Goal: Task Accomplishment & Management: Complete application form

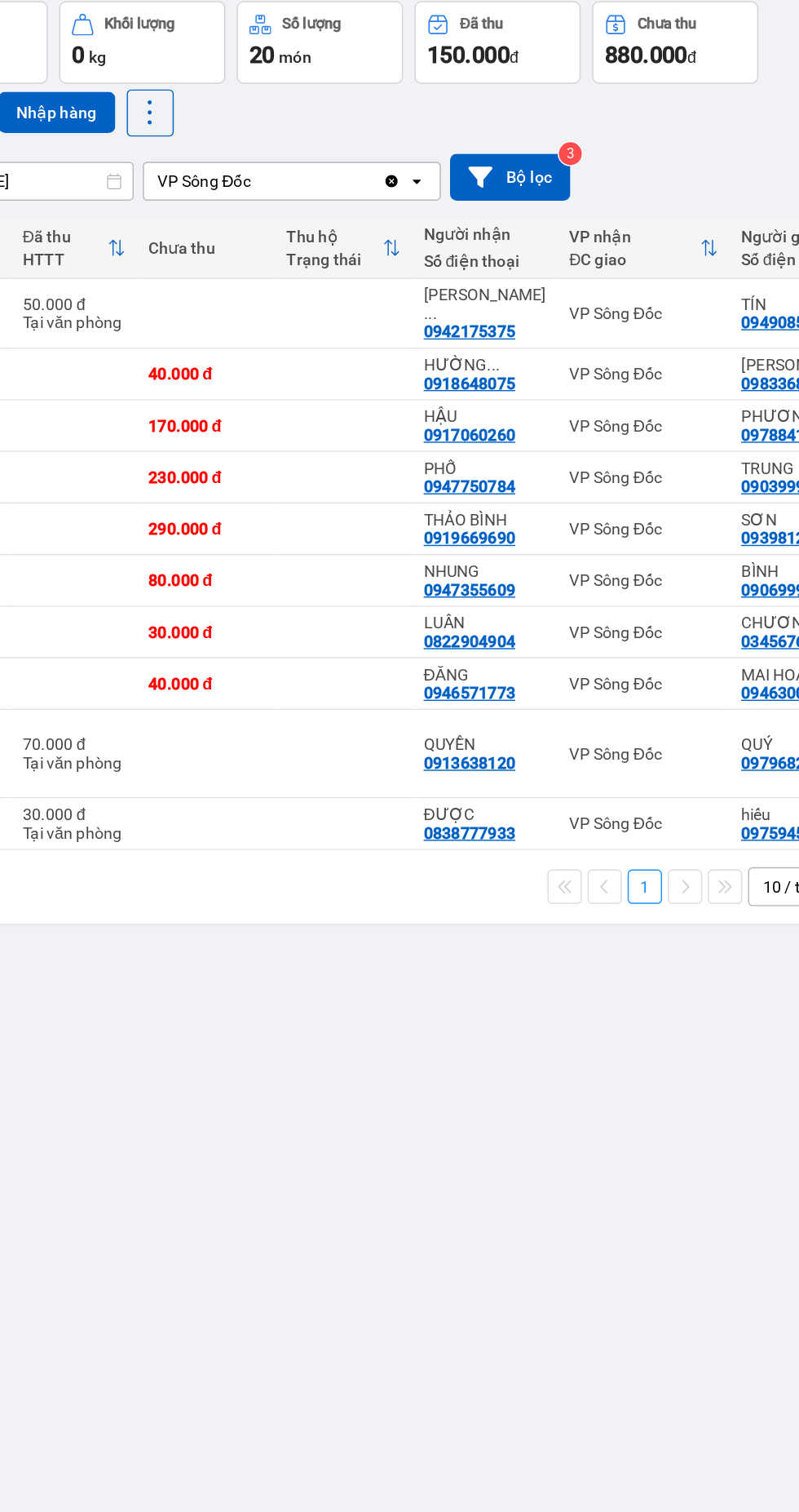
scroll to position [0, 125]
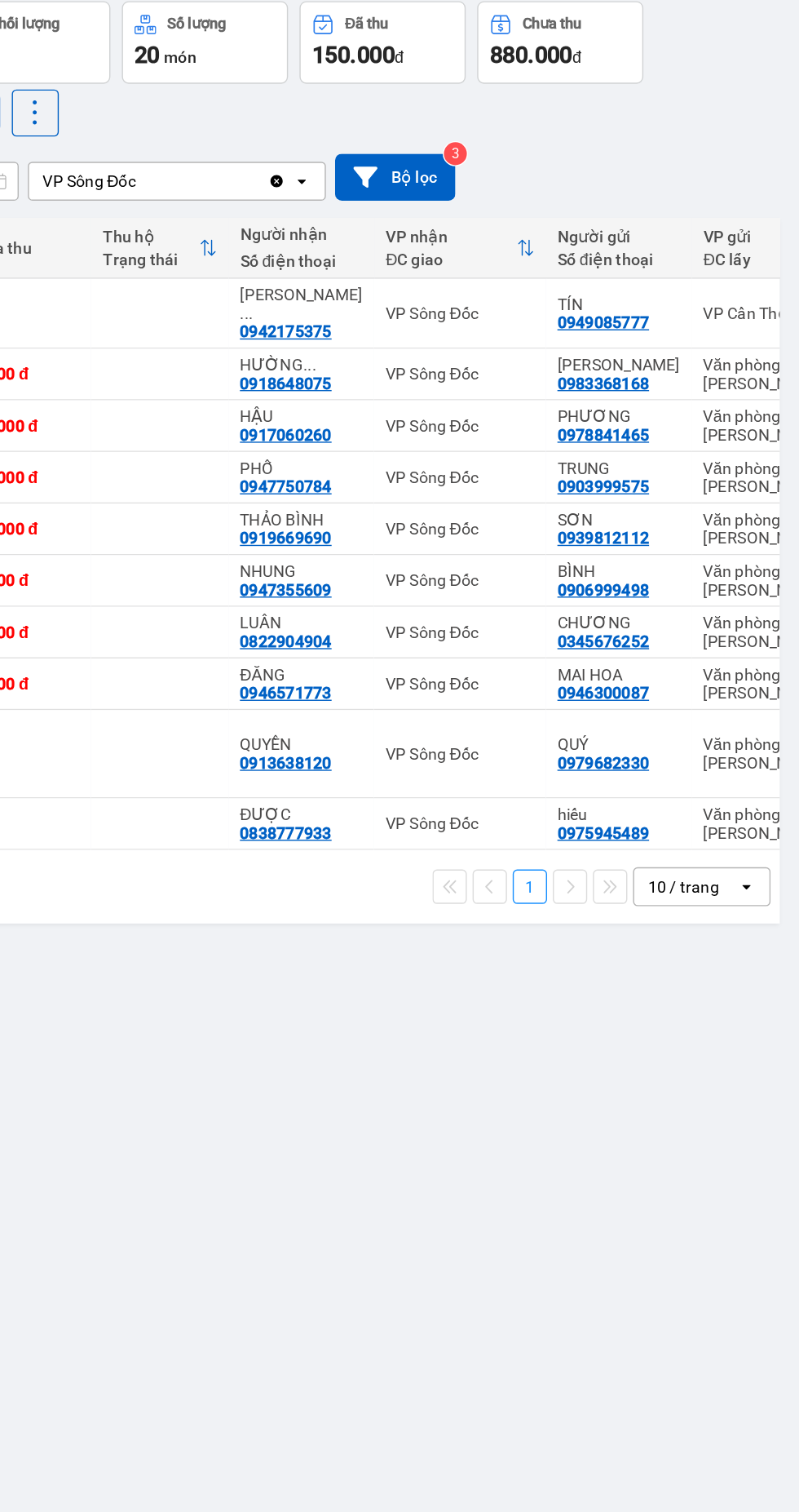
click at [719, 730] on div "10 / trang" at bounding box center [716, 738] width 50 height 16
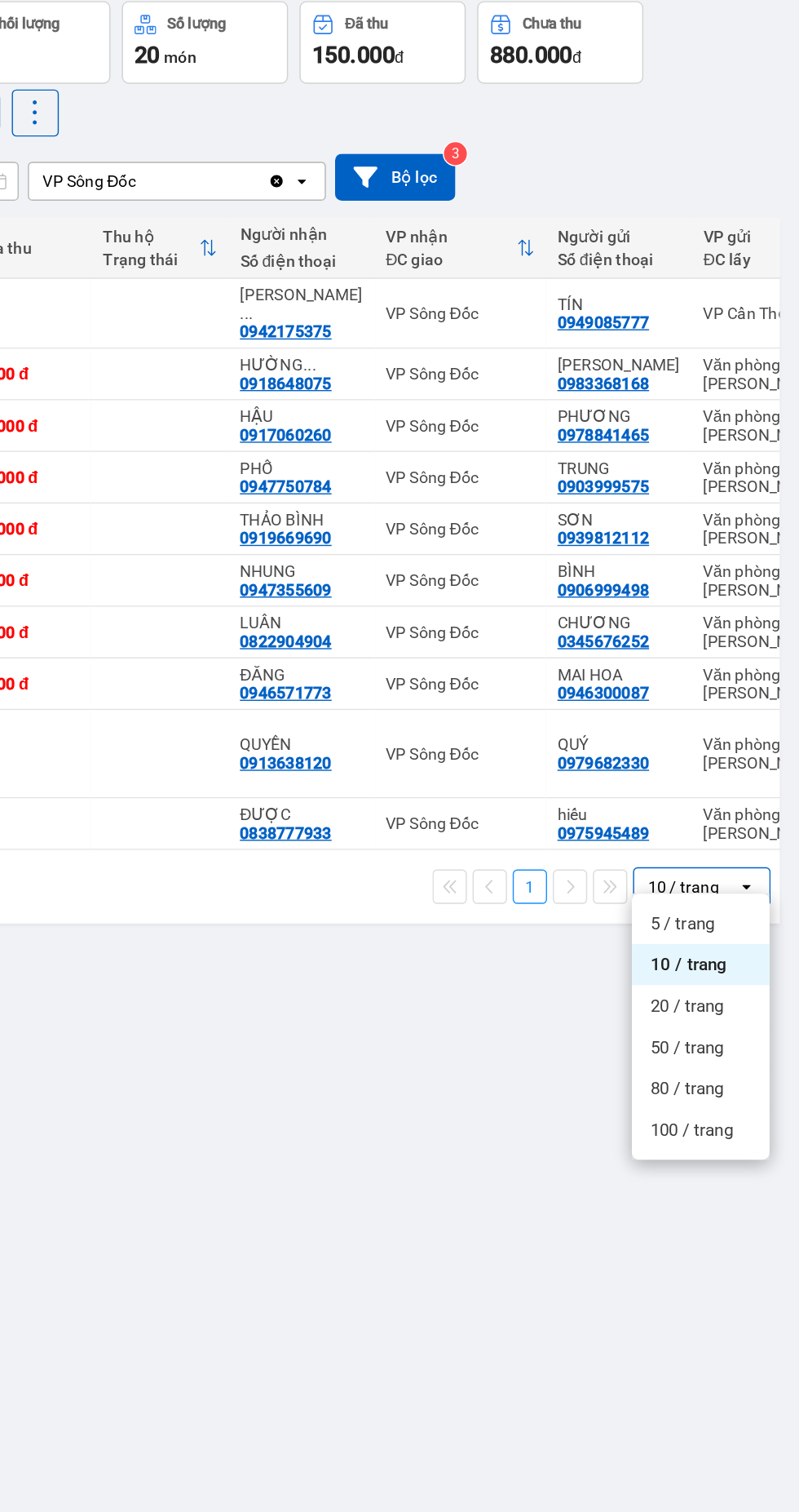
click at [728, 910] on span "100 / trang" at bounding box center [722, 911] width 59 height 16
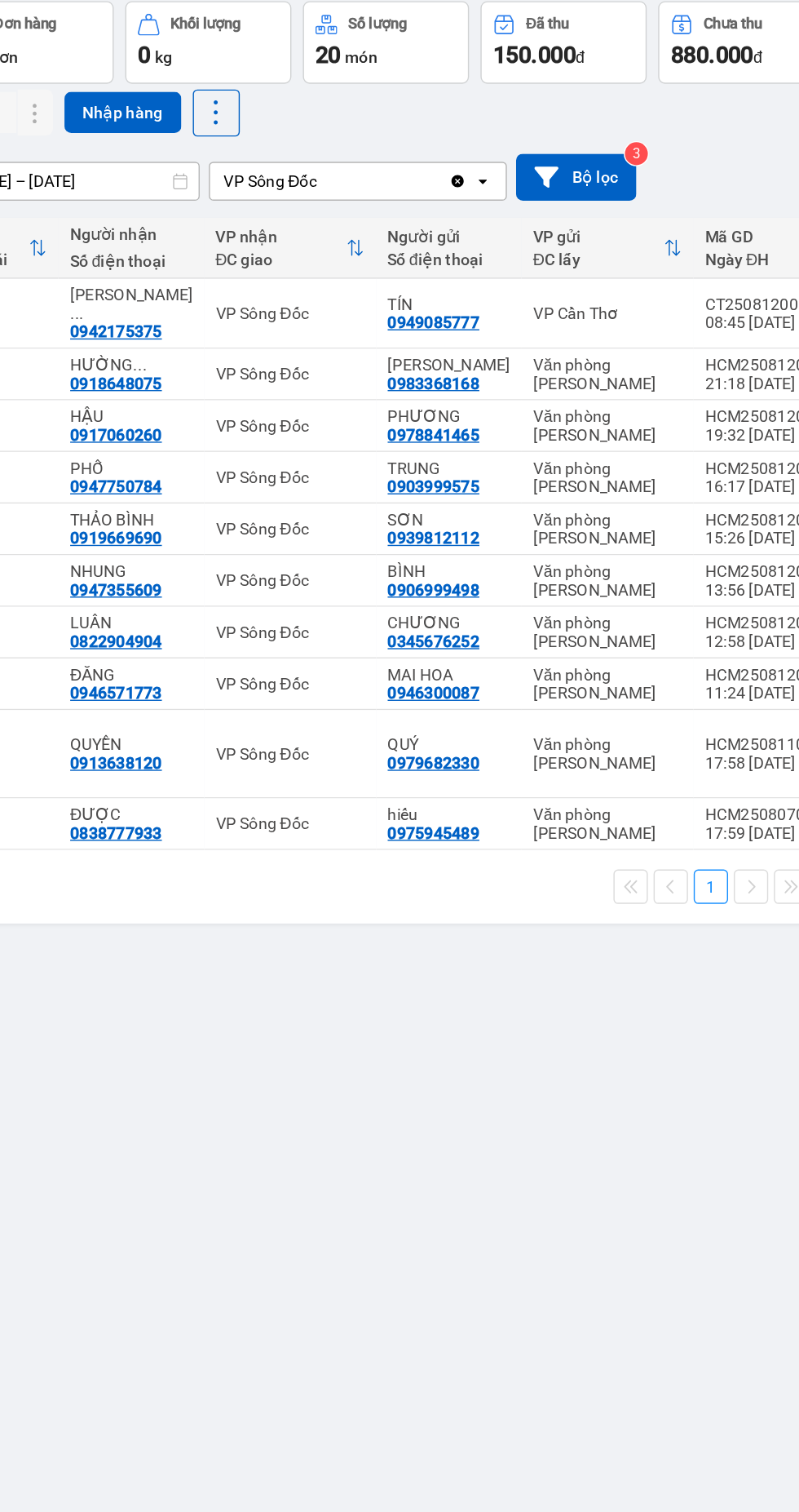
scroll to position [0, 386]
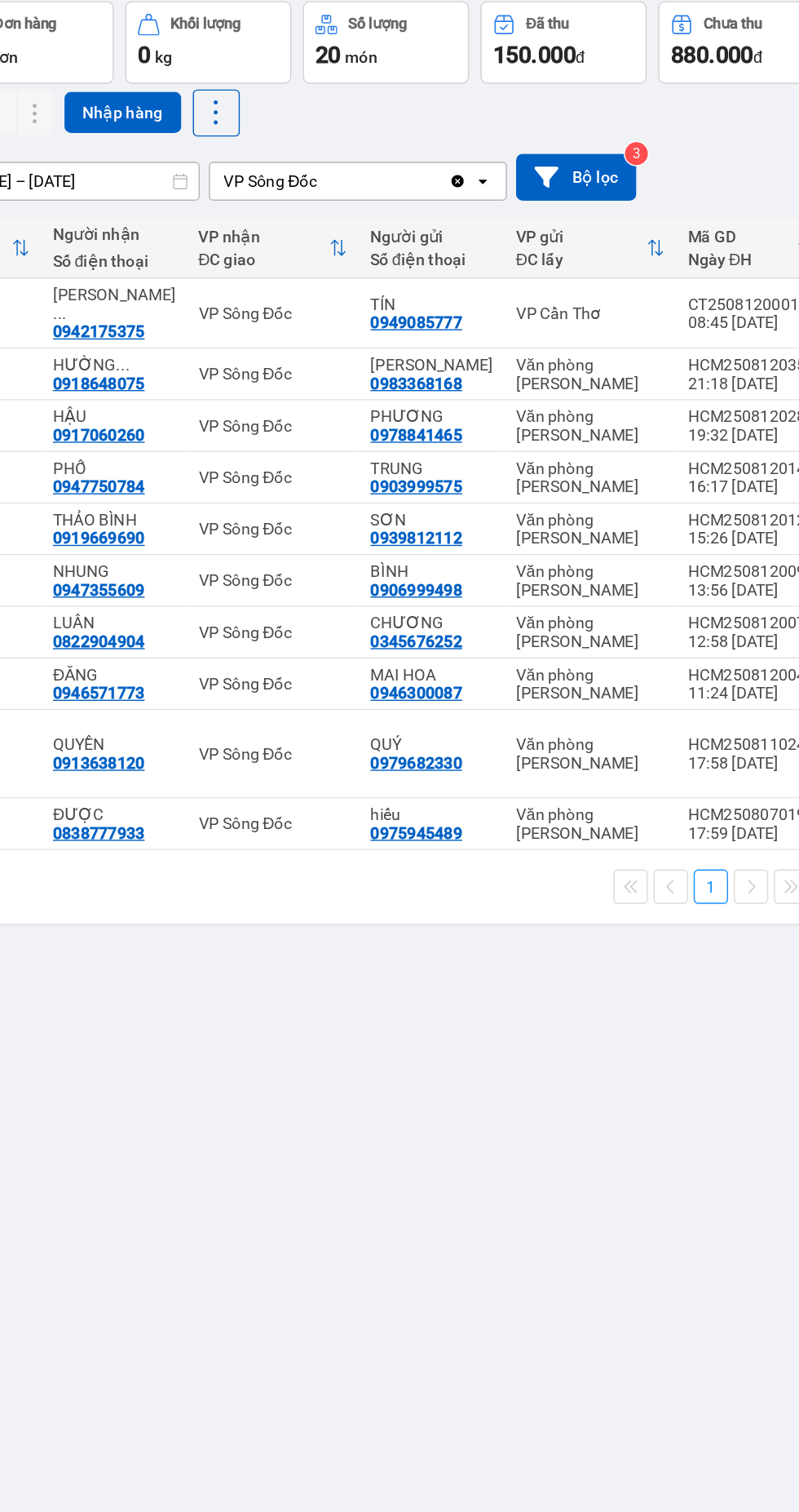
click at [528, 434] on div "Văn phòng [PERSON_NAME]" at bounding box center [521, 446] width 106 height 26
checkbox input "true"
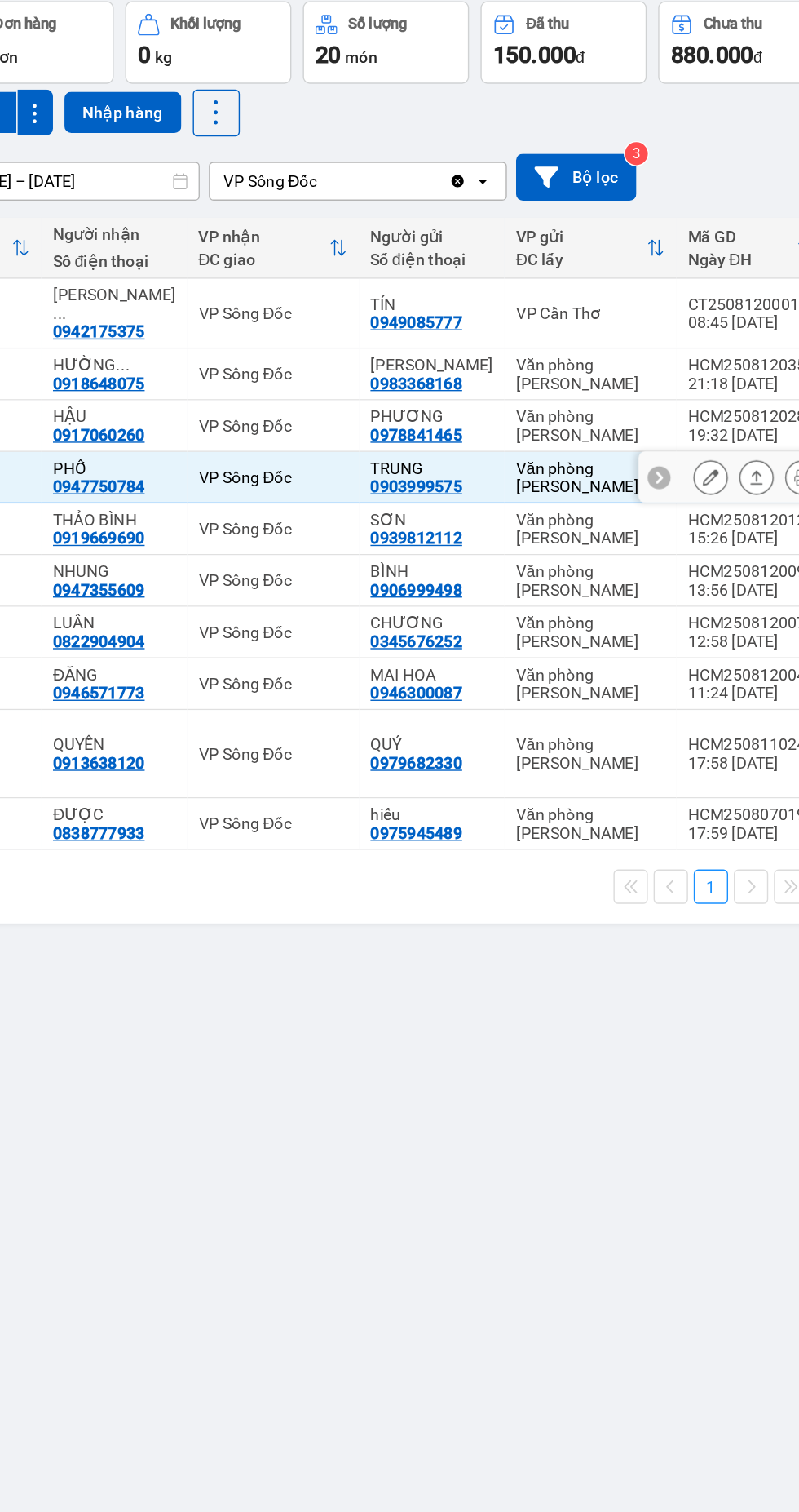
click at [606, 441] on icon at bounding box center [607, 447] width 12 height 12
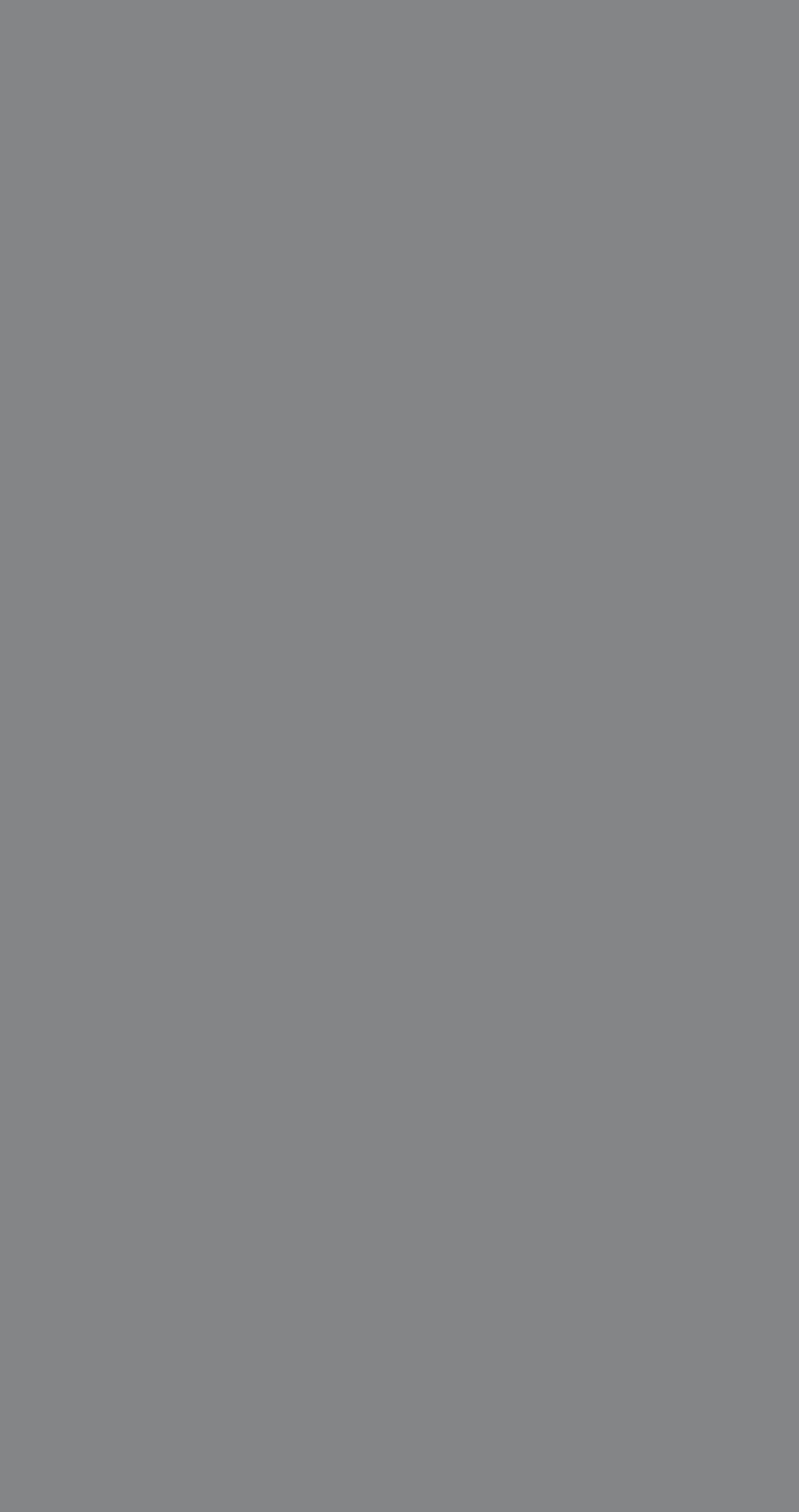
type input "0903999575"
type input "TRUNG"
type input "0947750784"
type input "PHỐ"
type input "230.000"
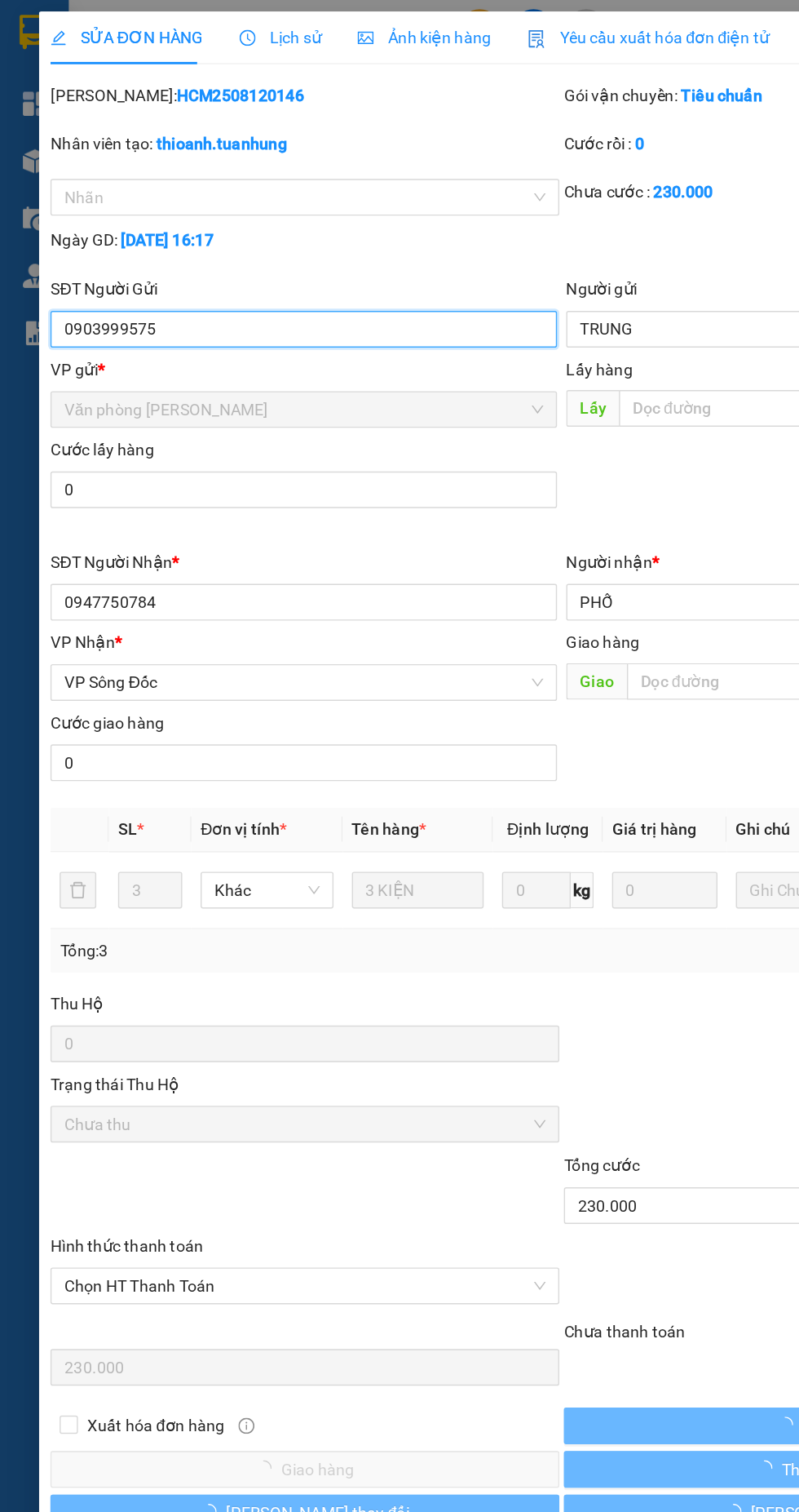
scroll to position [1, 0]
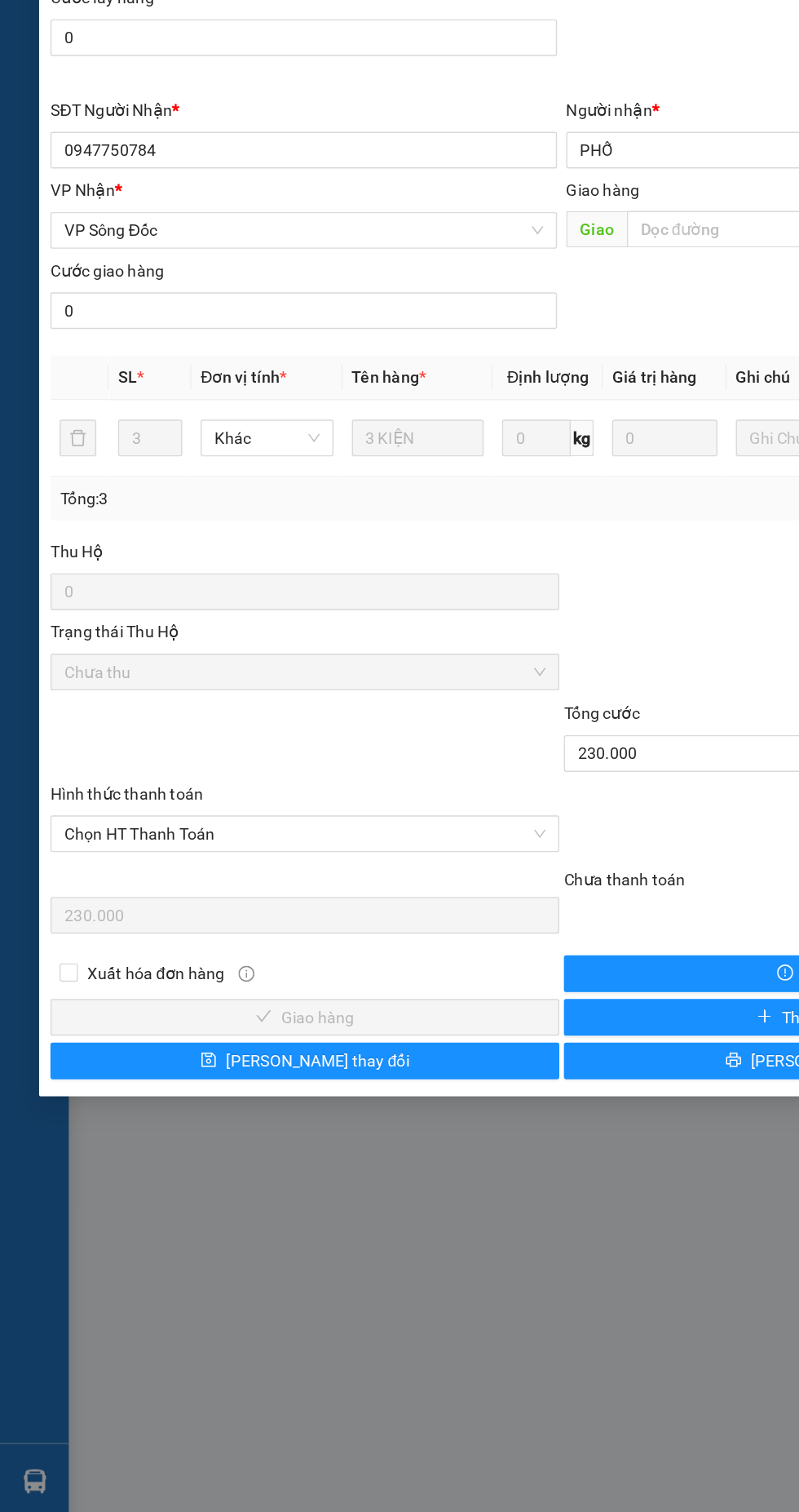
click at [267, 909] on span "Chọn HT Thanh Toán" at bounding box center [217, 914] width 343 height 24
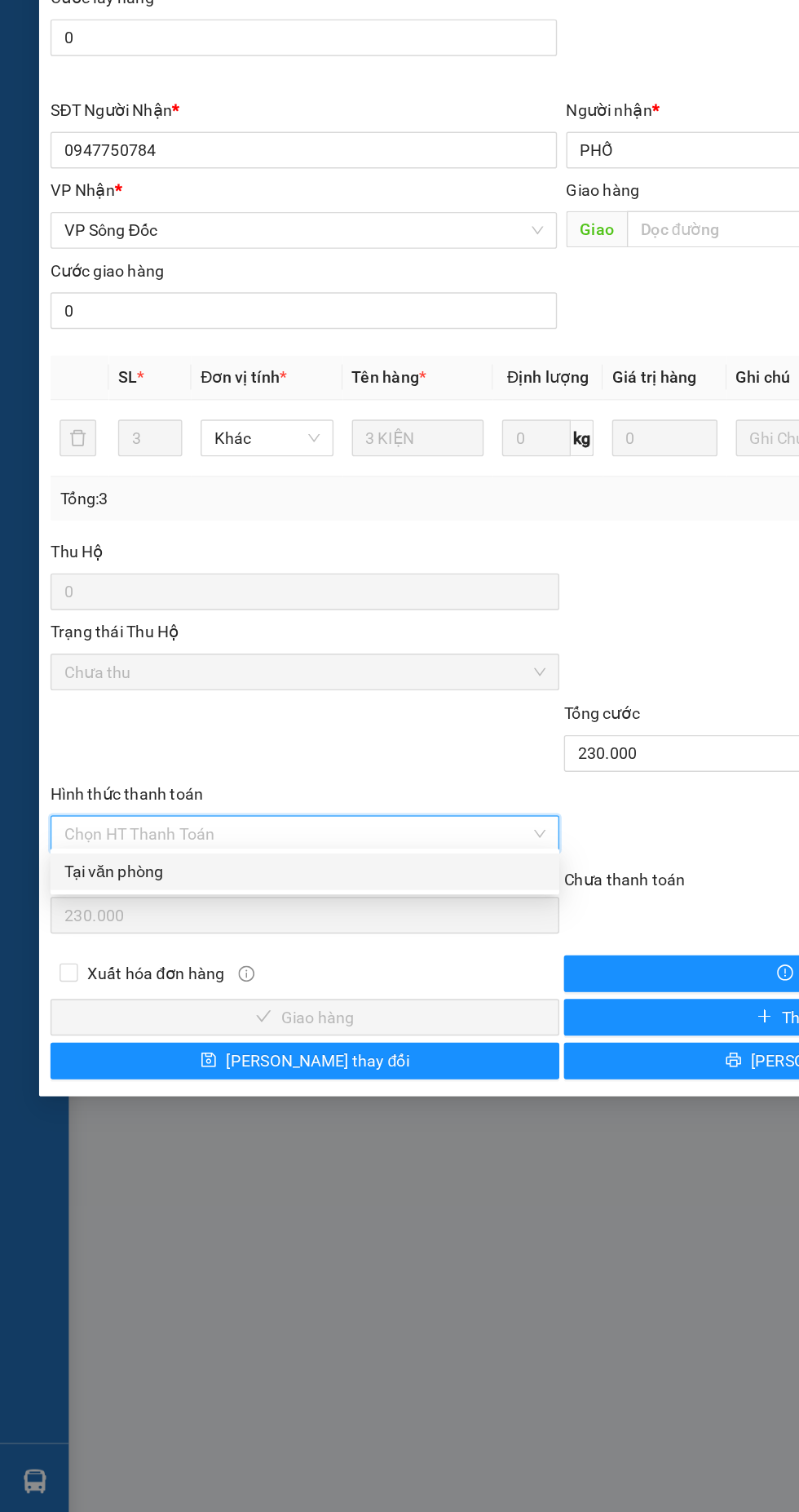
click at [139, 945] on div "Tại văn phòng" at bounding box center [217, 941] width 343 height 18
type input "0"
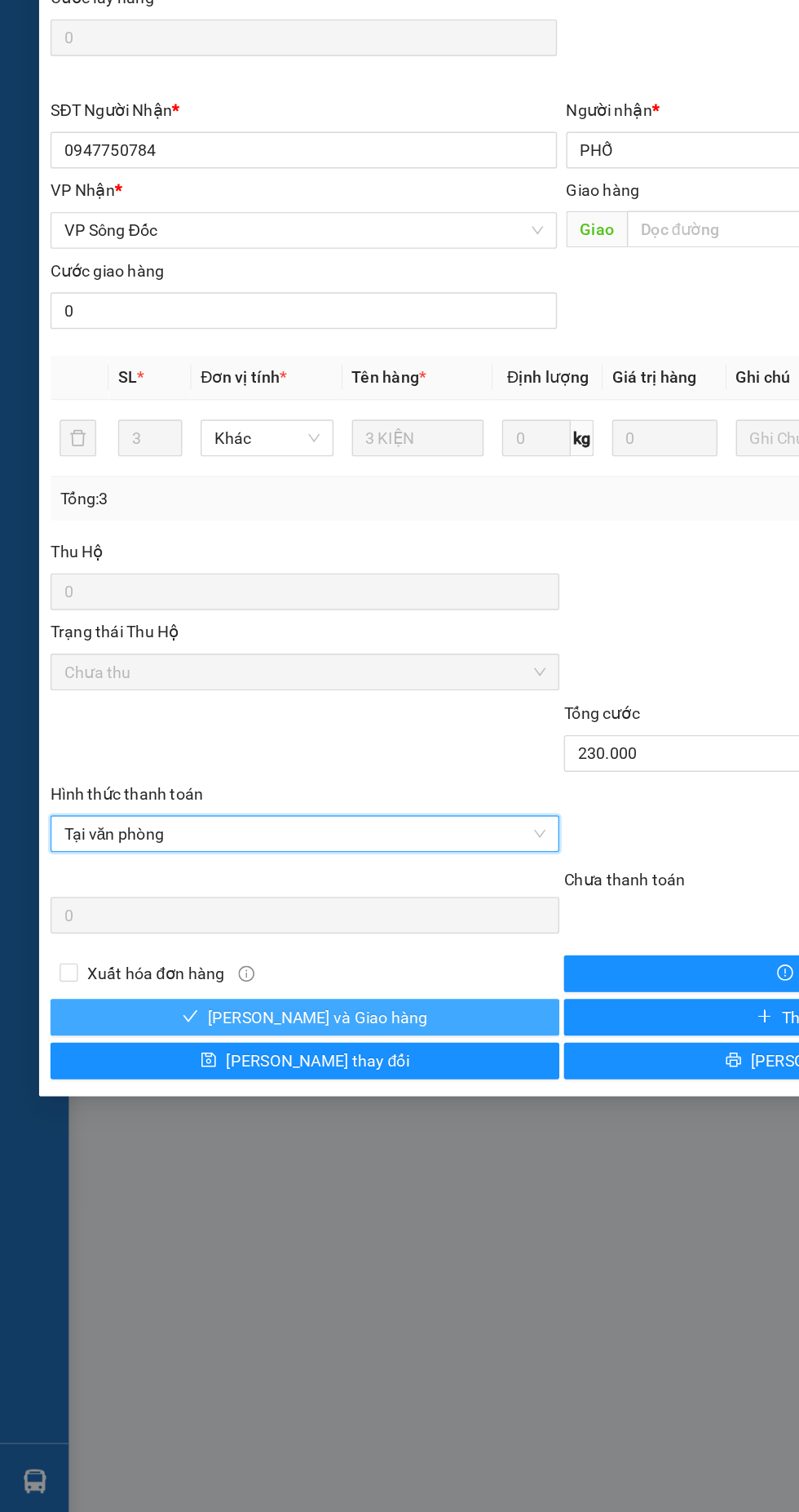
click at [263, 1038] on span "[PERSON_NAME] và Giao hàng" at bounding box center [226, 1045] width 156 height 18
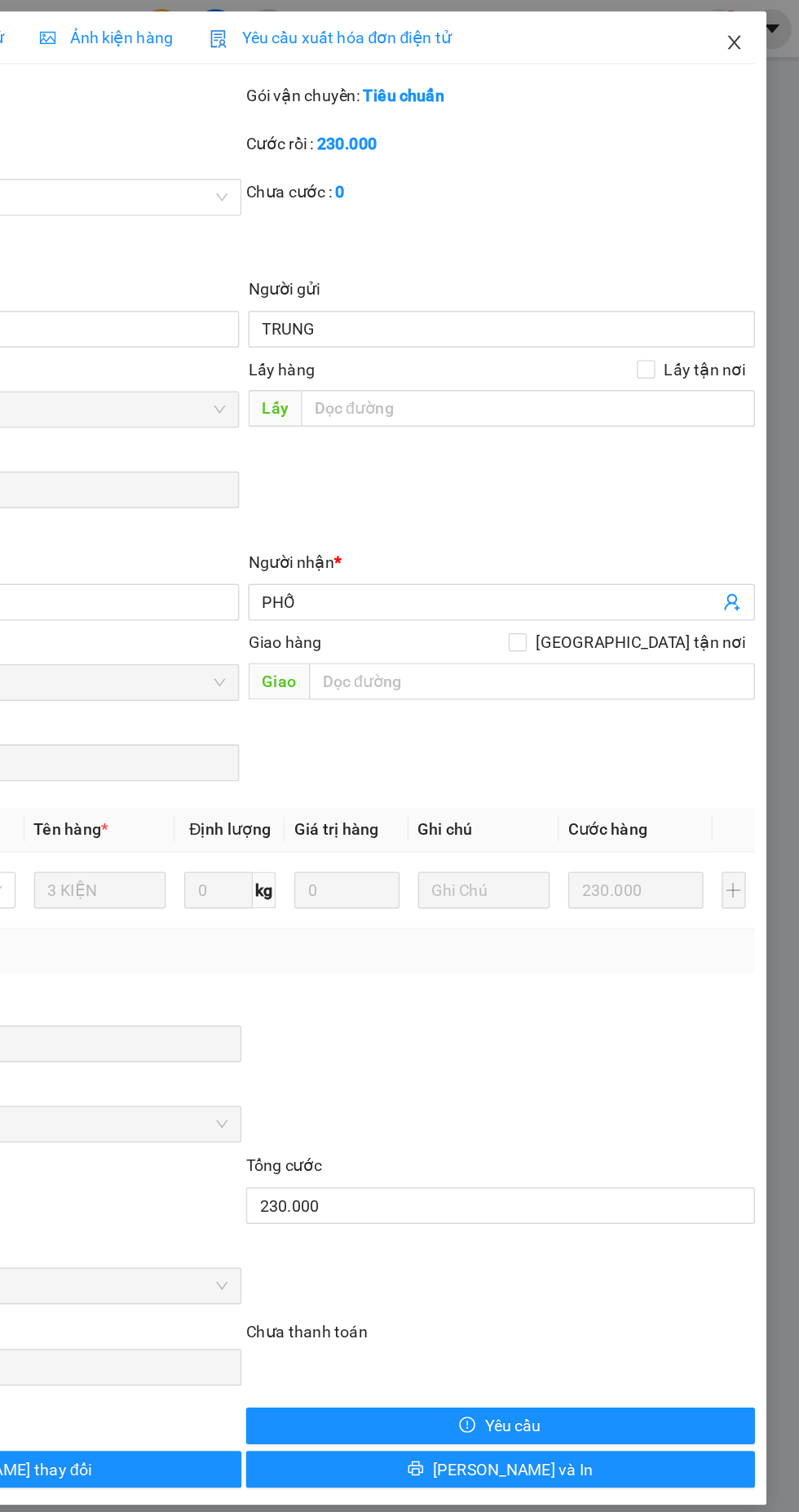
click at [748, 29] on icon "close" at bounding box center [748, 30] width 9 height 10
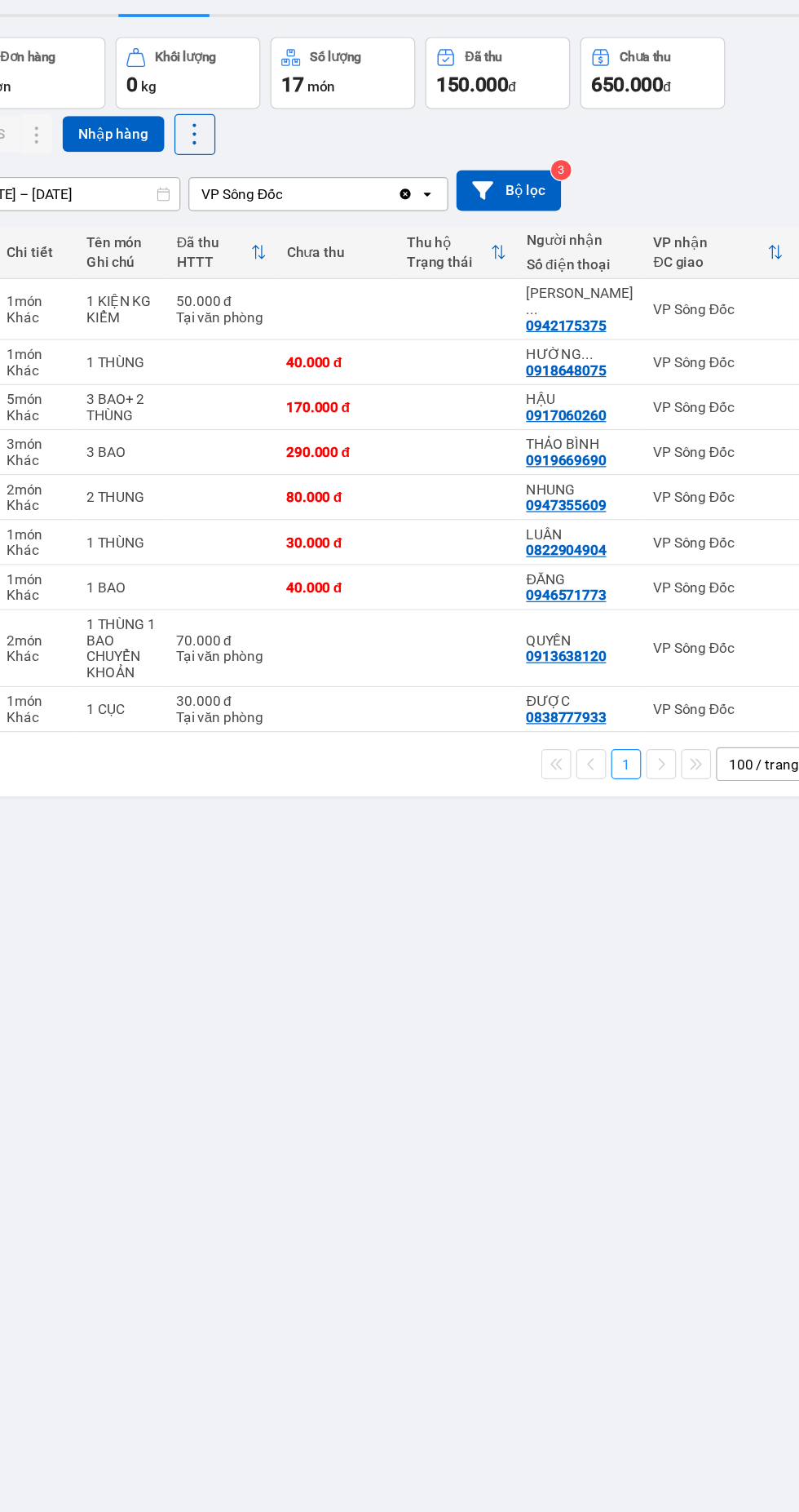
scroll to position [3, 0]
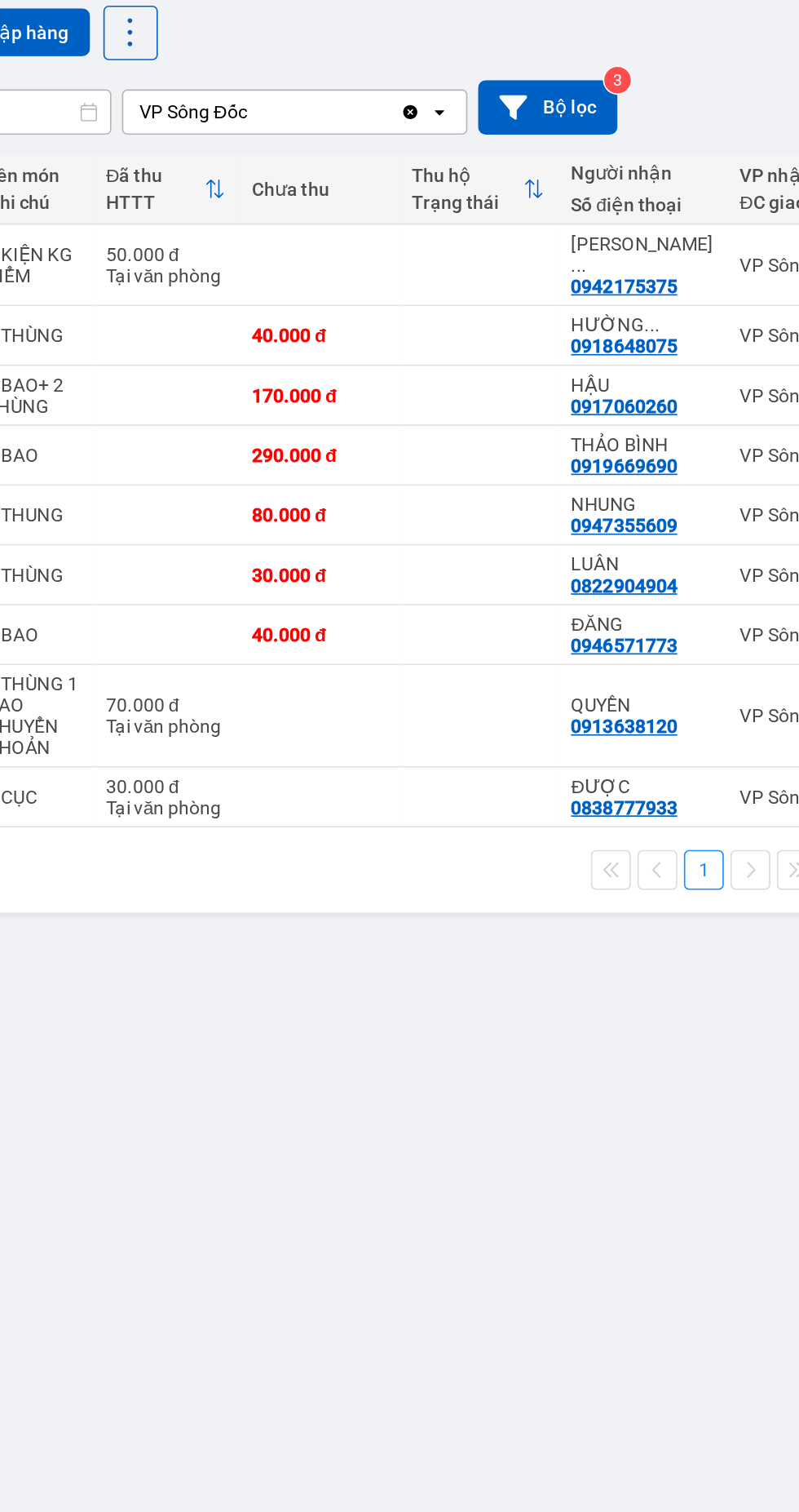
click at [572, 487] on div "0947355609" at bounding box center [558, 493] width 66 height 13
click at [606, 481] on icon at bounding box center [607, 487] width 12 height 12
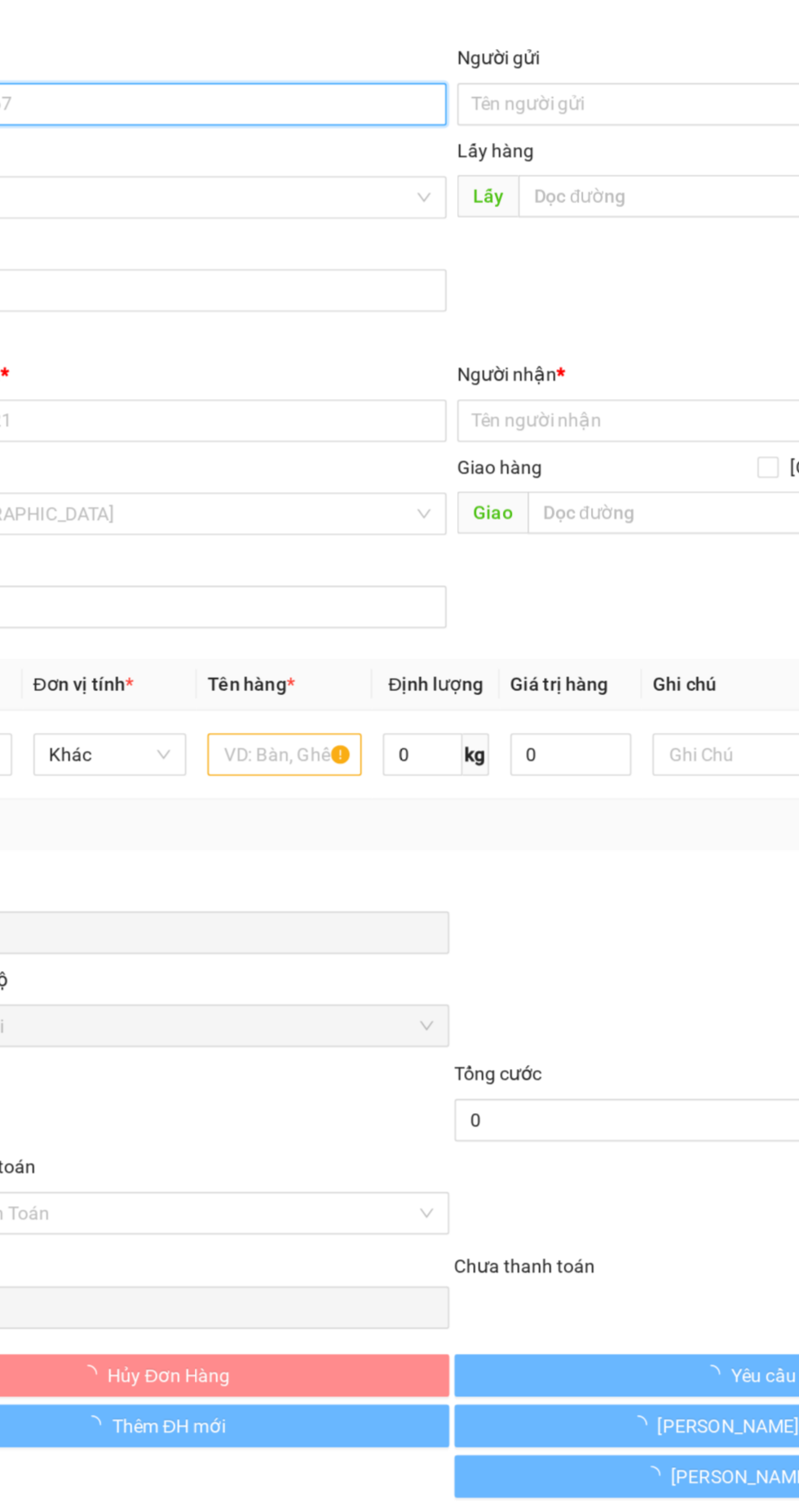
type input "0906999498"
type input "BÌNH"
type input "0947355609"
type input "NHUNG"
type input "80.000"
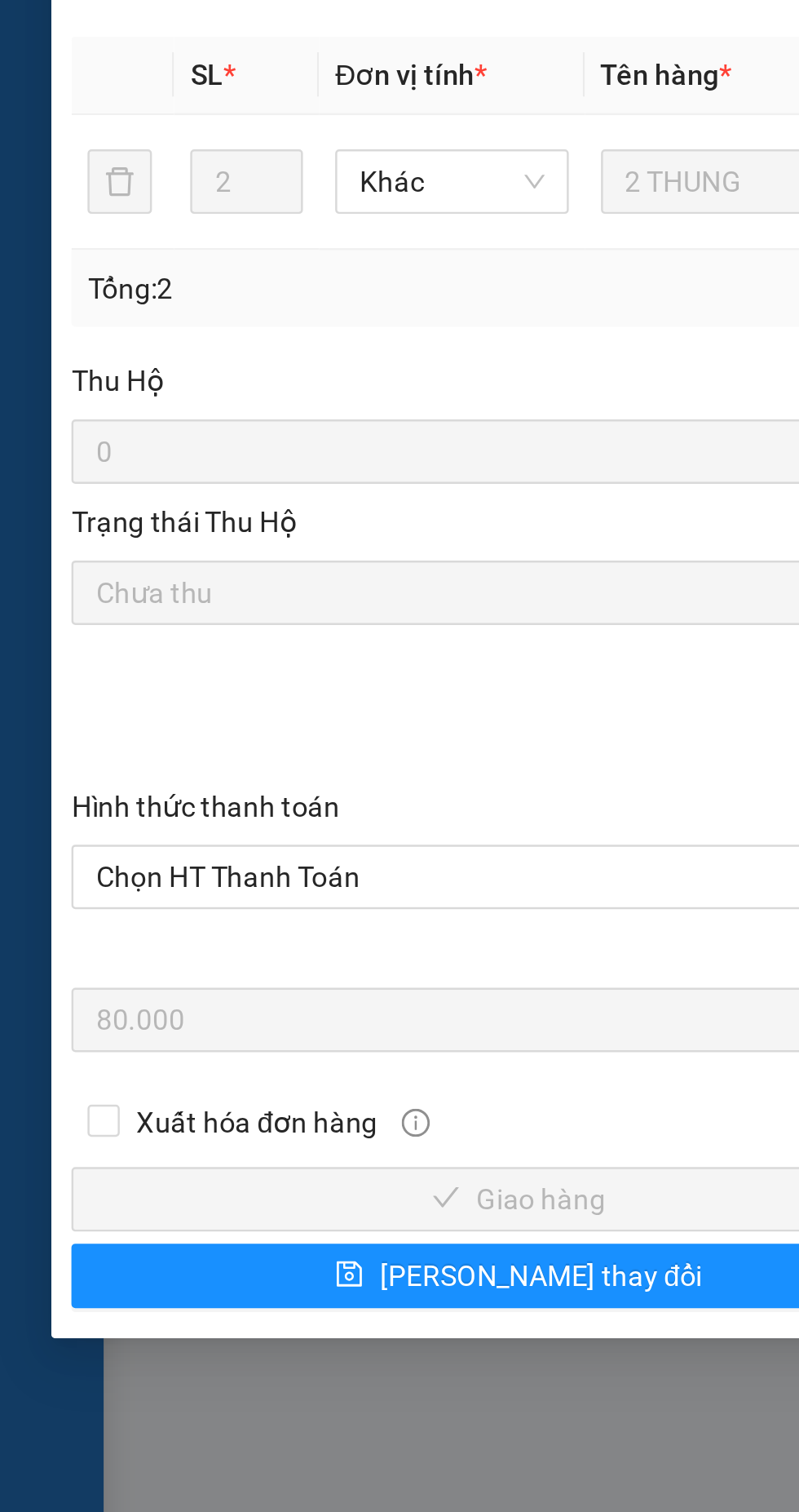
click at [173, 909] on span "Chọn HT Thanh Toán" at bounding box center [217, 914] width 343 height 24
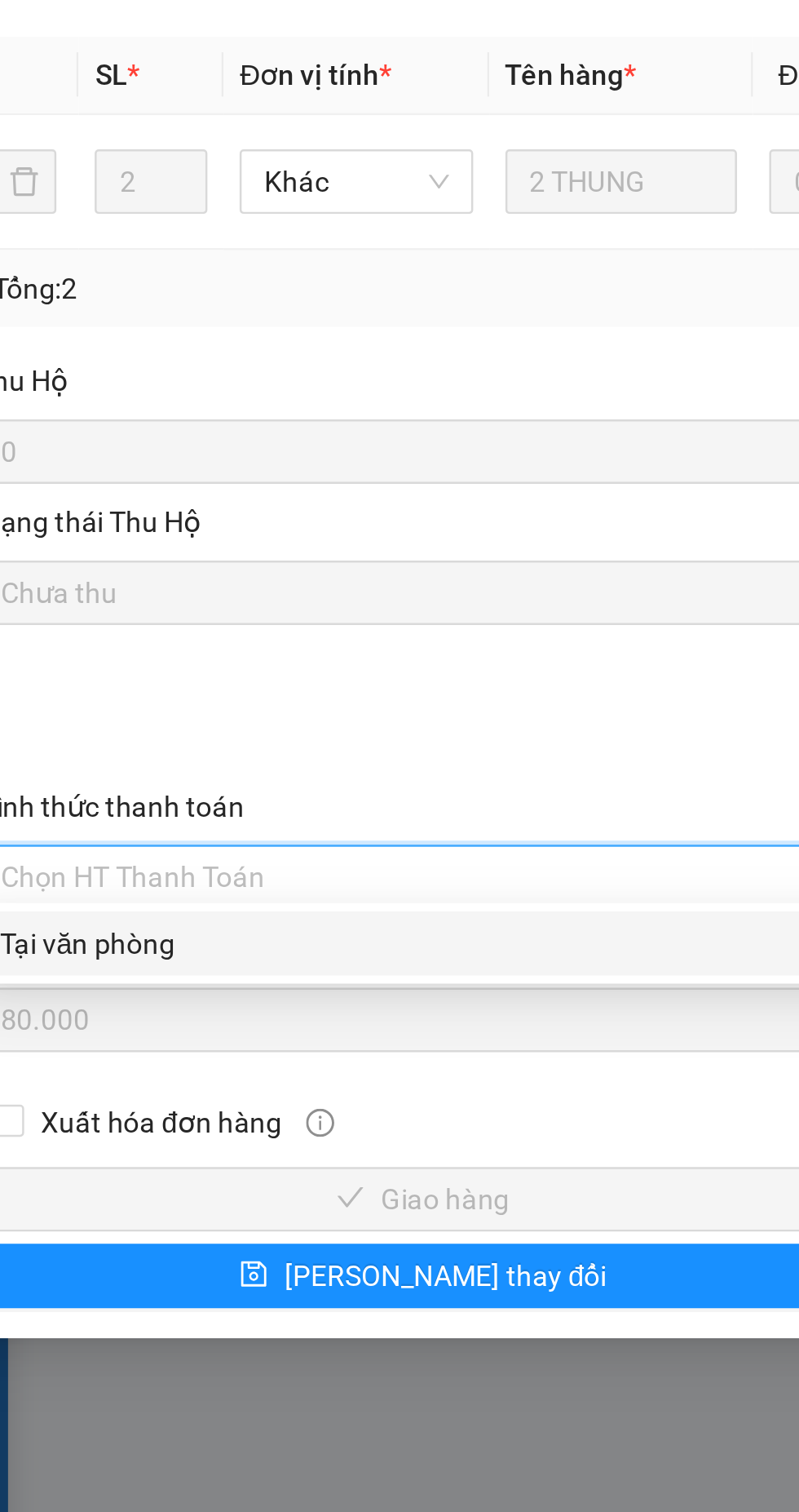
click at [132, 941] on div "Tại văn phòng" at bounding box center [217, 941] width 343 height 18
type input "0"
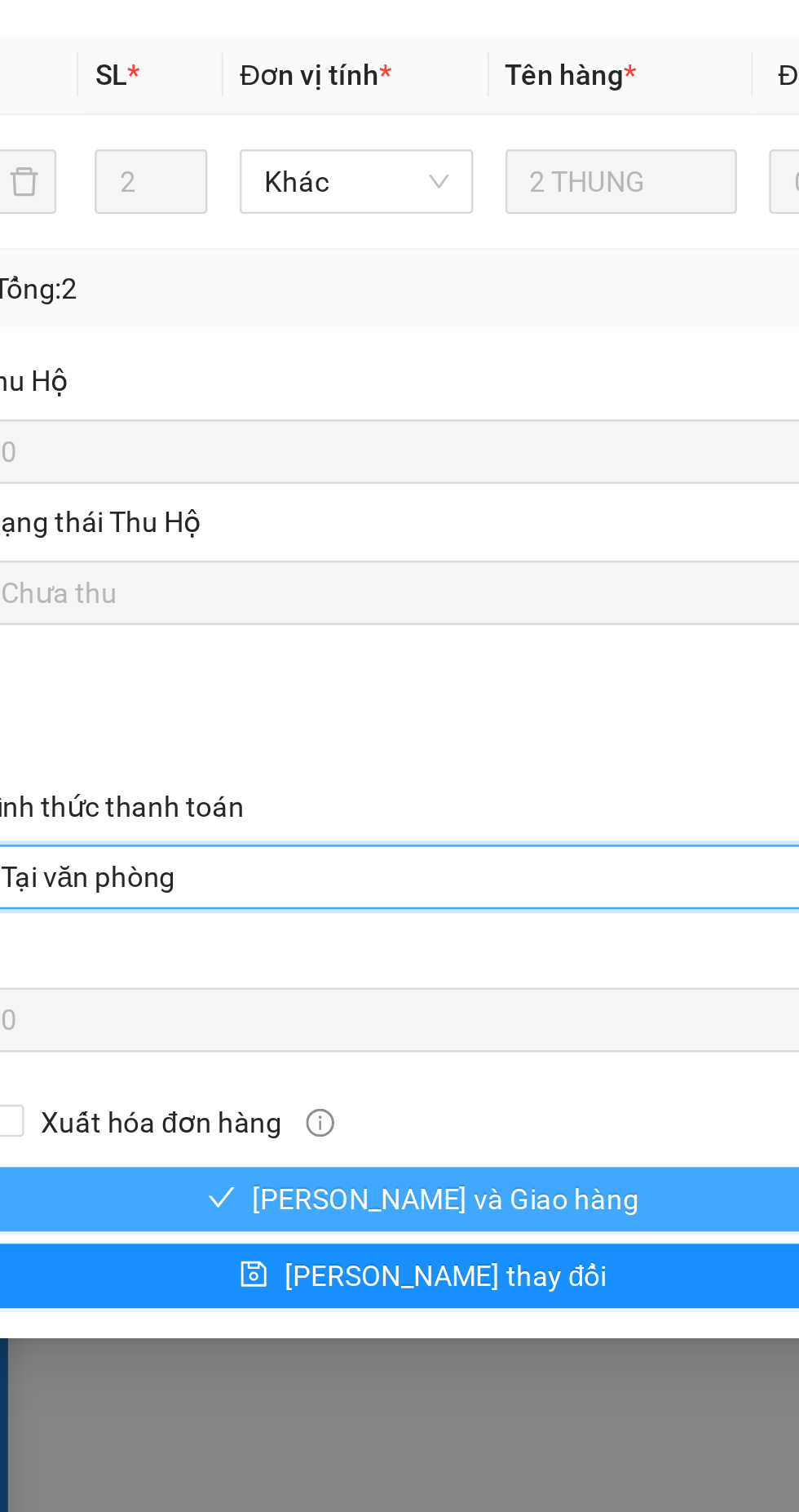
click at [257, 1038] on span "[PERSON_NAME] và Giao hàng" at bounding box center [226, 1045] width 156 height 18
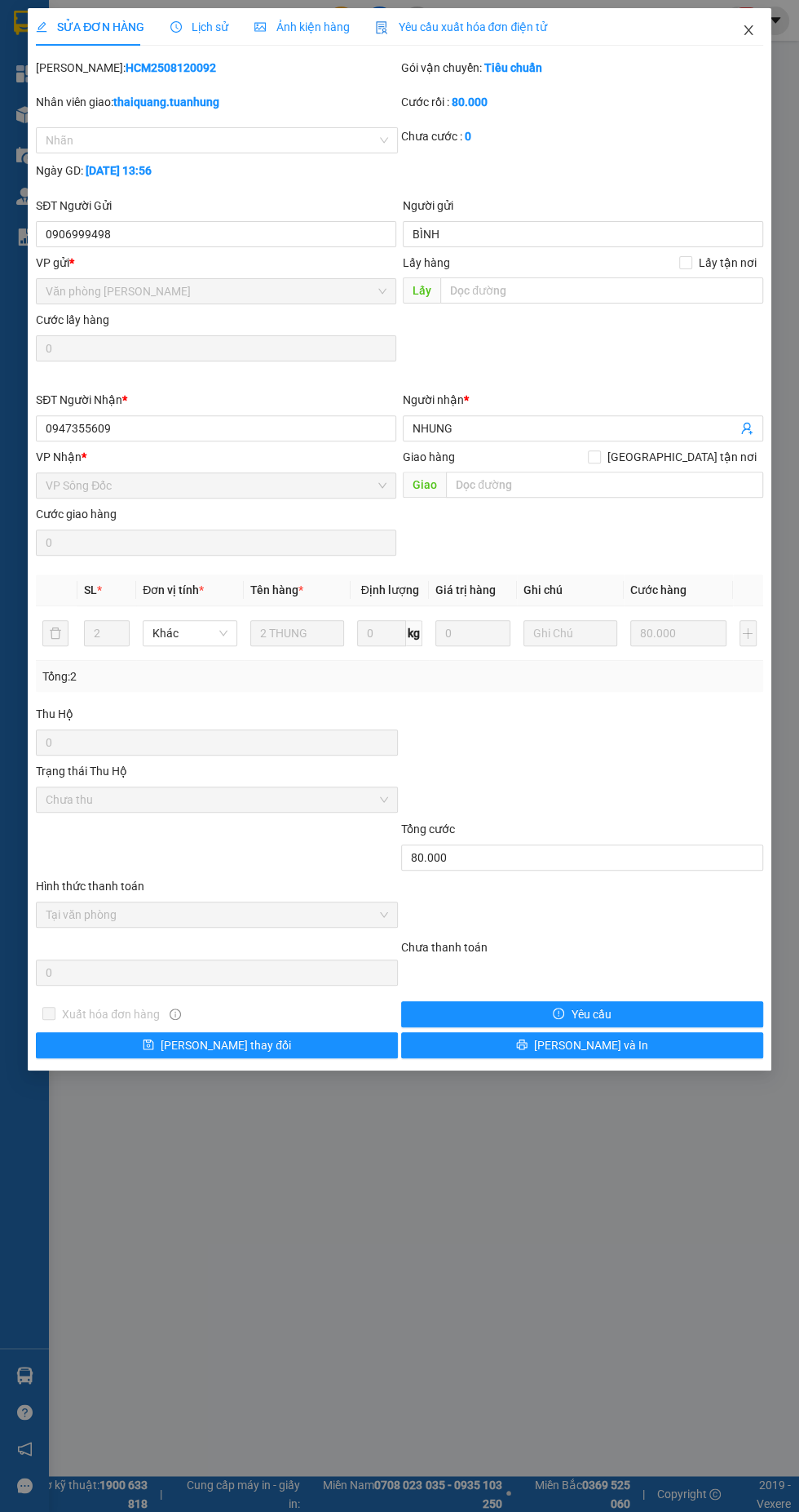
click at [748, 29] on icon "close" at bounding box center [748, 30] width 9 height 10
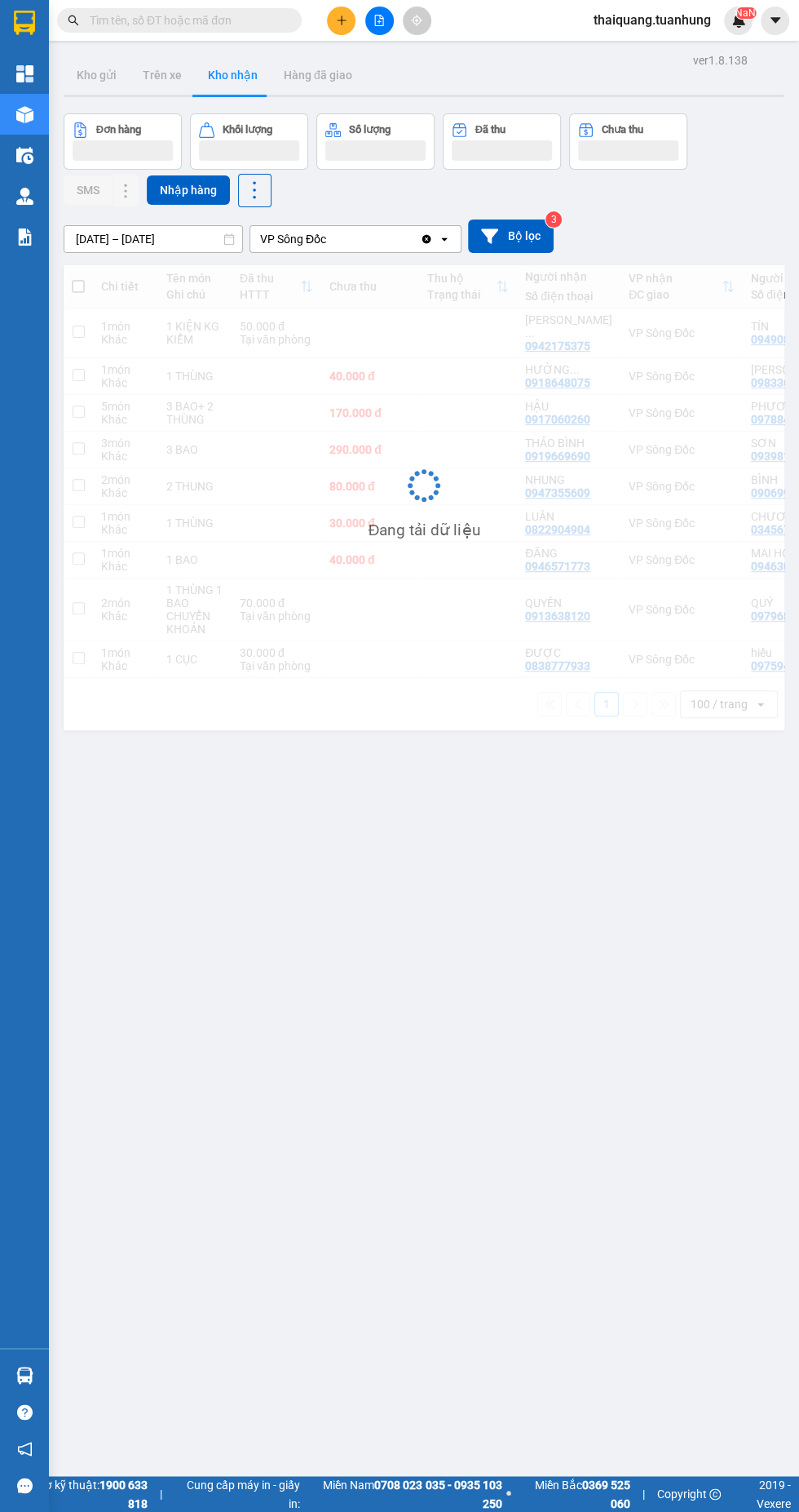
click at [630, 185] on div "Đơn hàng Khối lượng Số lượng Đã thu Chưa thu SMS Nhập hàng" at bounding box center [424, 161] width 721 height 94
